Goal: Task Accomplishment & Management: Manage account settings

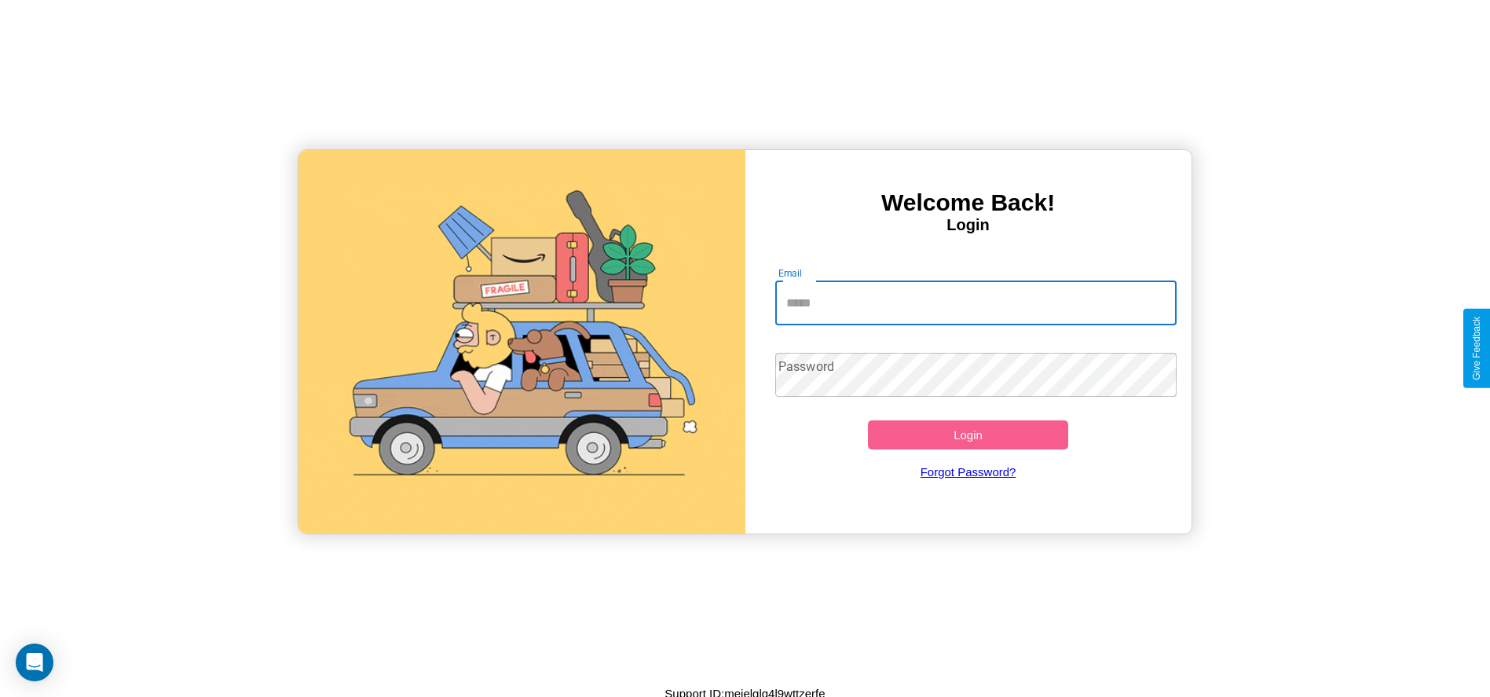
click at [976, 302] on input "Email" at bounding box center [975, 303] width 401 height 44
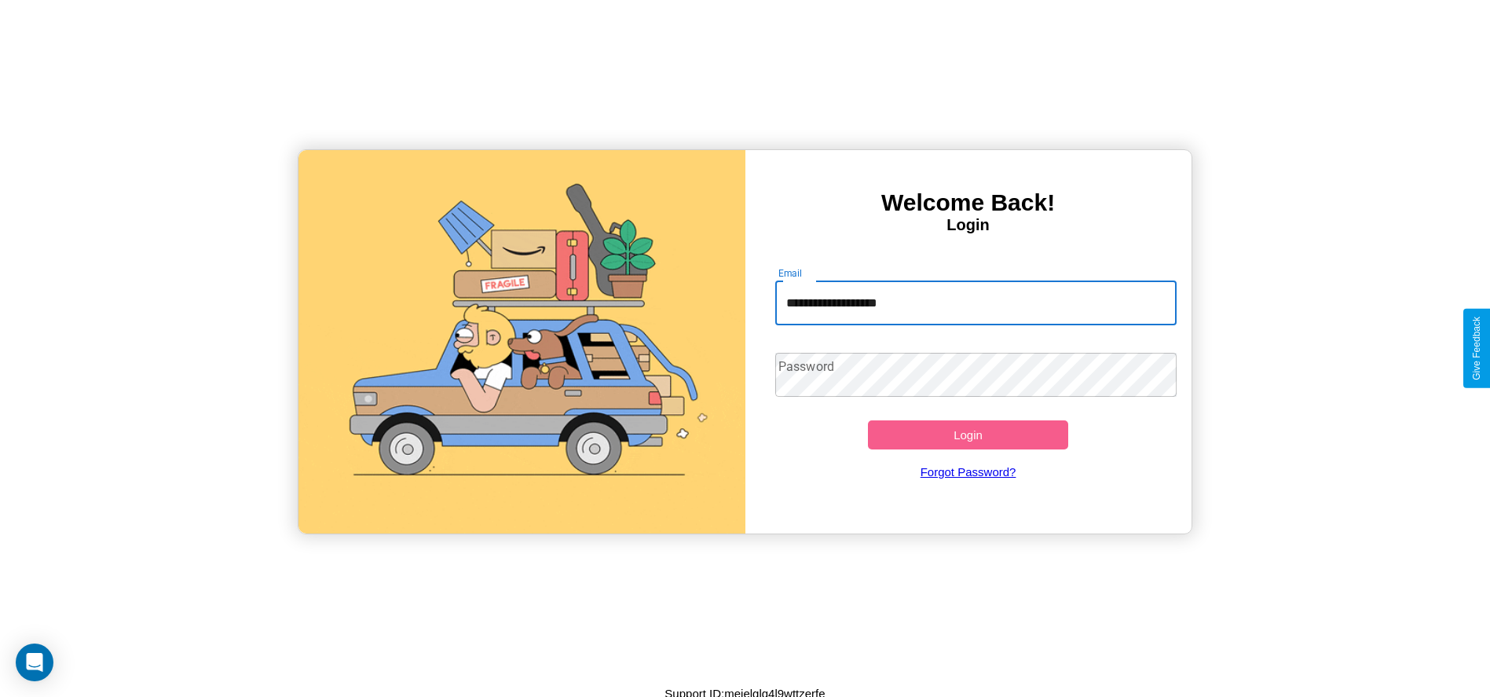
type input "**********"
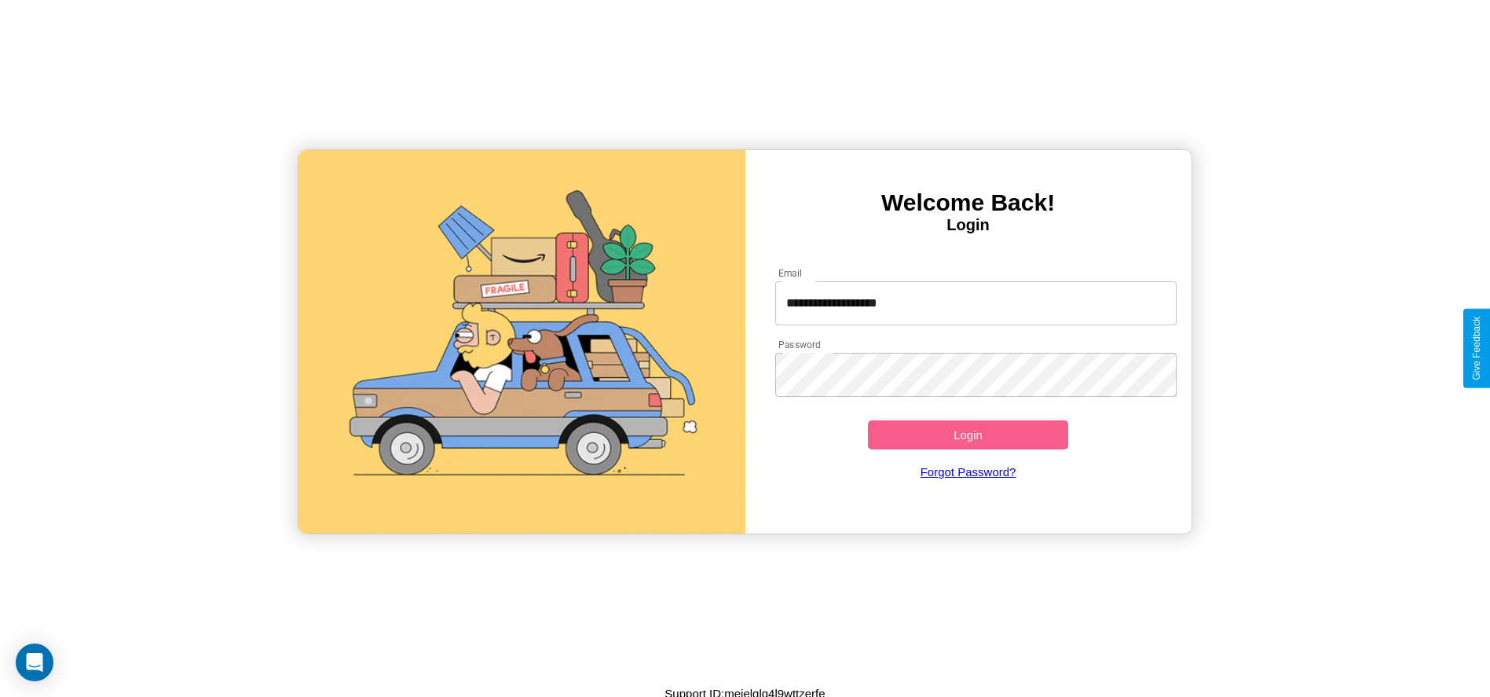
click at [968, 434] on button "Login" at bounding box center [968, 434] width 201 height 29
